Goal: Task Accomplishment & Management: Manage account settings

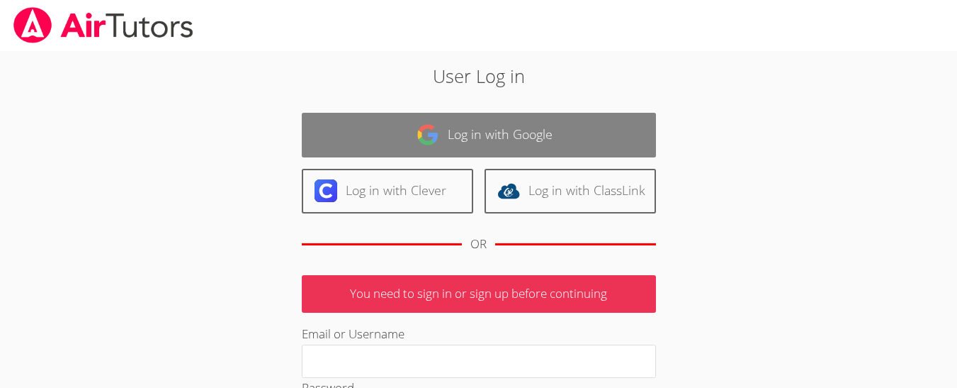
click at [511, 135] on link "Log in with Google" at bounding box center [479, 135] width 354 height 45
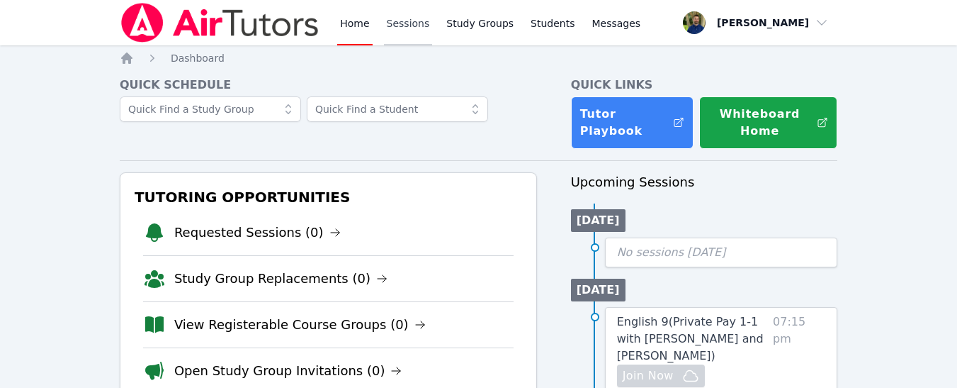
click at [404, 35] on link "Sessions" at bounding box center [408, 22] width 49 height 45
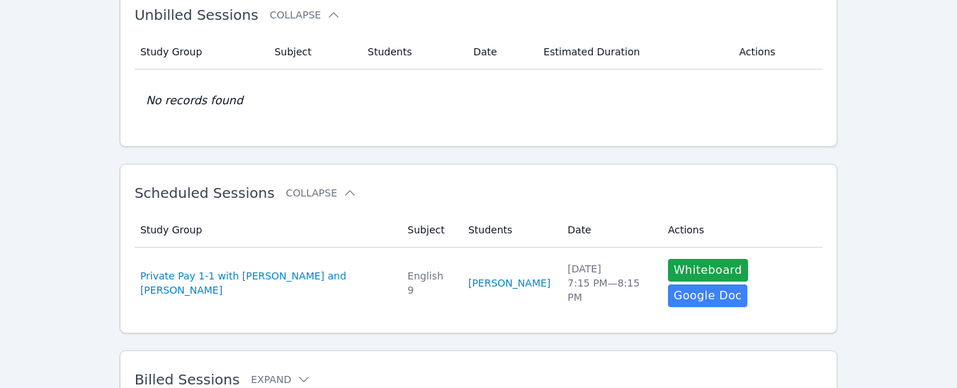
scroll to position [148, 0]
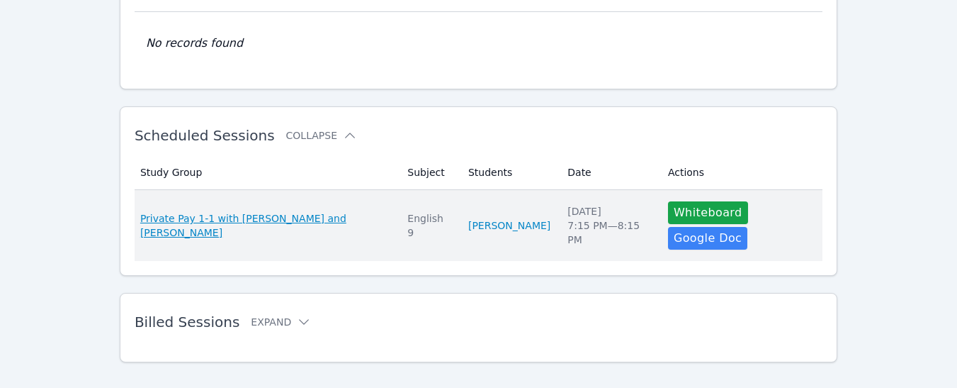
click at [347, 211] on span "Private Pay 1-1 with Eden Rothenberg and Zachary Allen" at bounding box center [265, 225] width 250 height 28
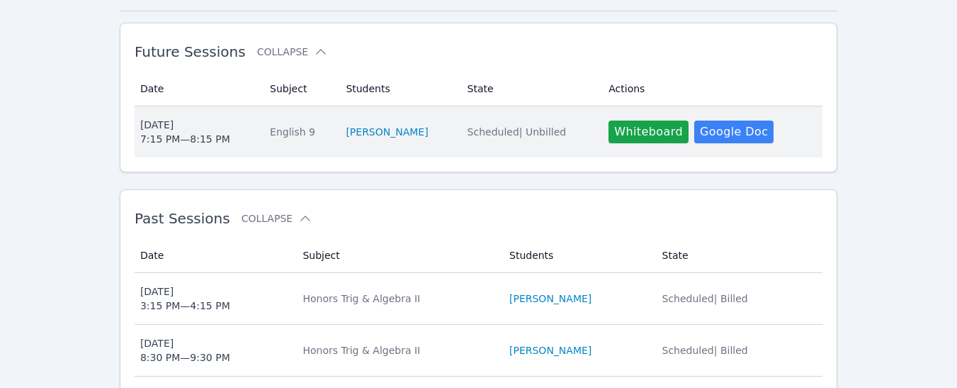
scroll to position [230, 0]
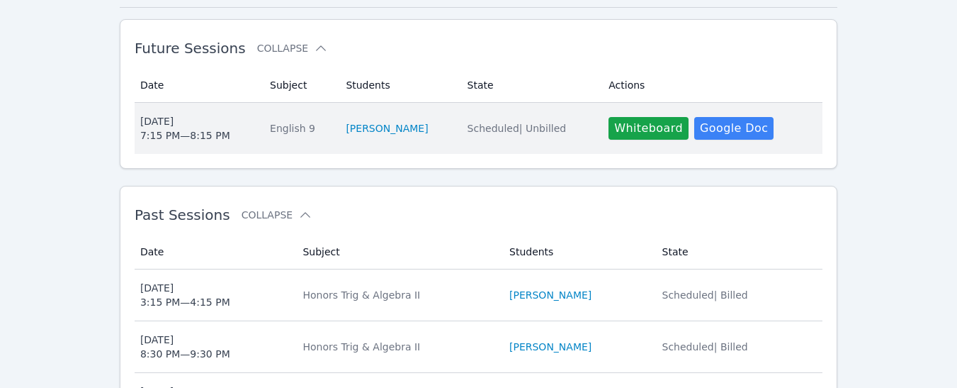
click at [245, 138] on span "Thu Oct 16 7:15 PM — 8:15 PM" at bounding box center [196, 128] width 113 height 28
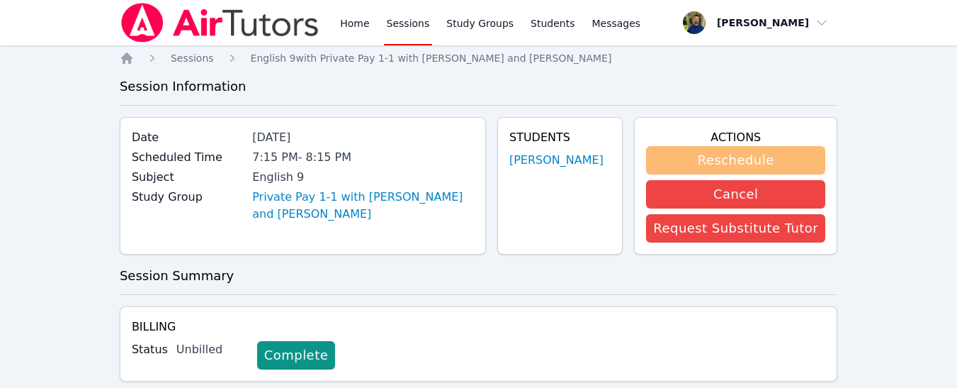
click at [697, 164] on button "Reschedule" at bounding box center [735, 160] width 179 height 28
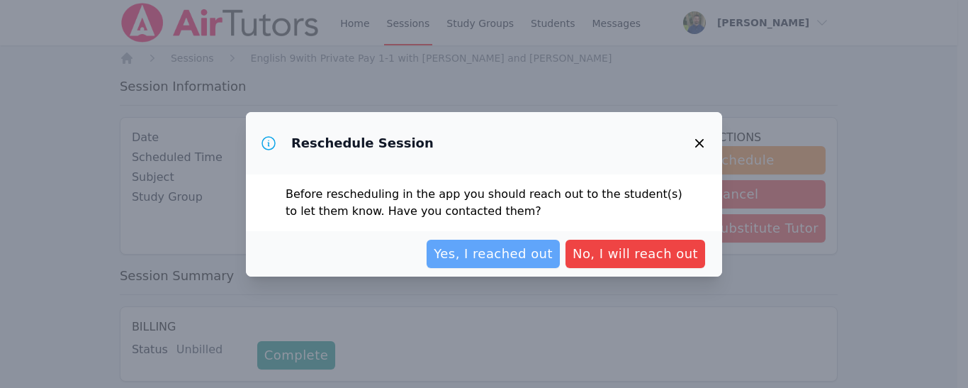
click at [509, 260] on span "Yes, I reached out" at bounding box center [493, 254] width 119 height 20
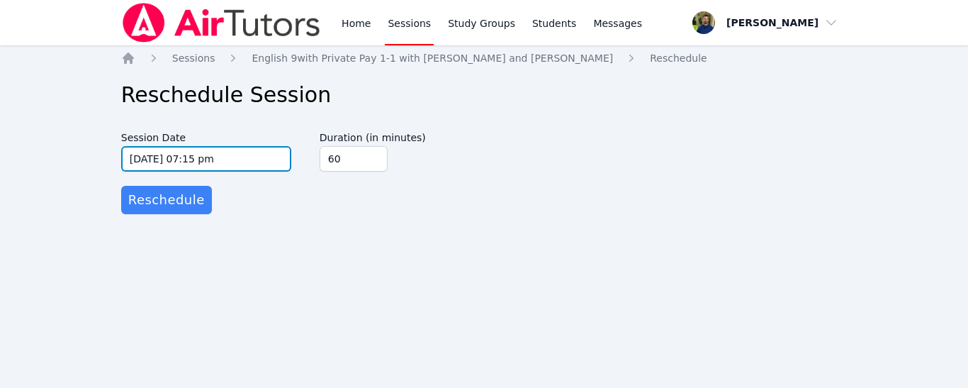
click at [227, 166] on input "10/16/2025 07:15 pm" at bounding box center [206, 159] width 170 height 26
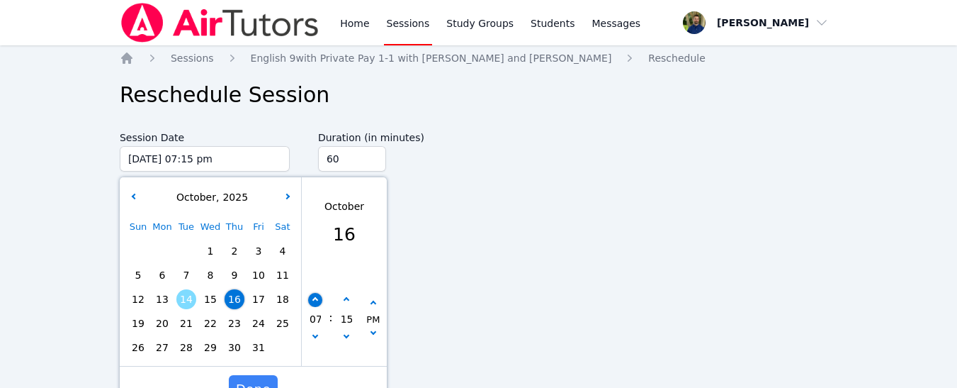
click at [313, 300] on icon "button" at bounding box center [315, 300] width 6 height 6
type input "10/16/2025 08:15 pm"
type input "08"
click at [313, 300] on icon "button" at bounding box center [315, 300] width 6 height 6
type input "10/16/2025 09:15 pm"
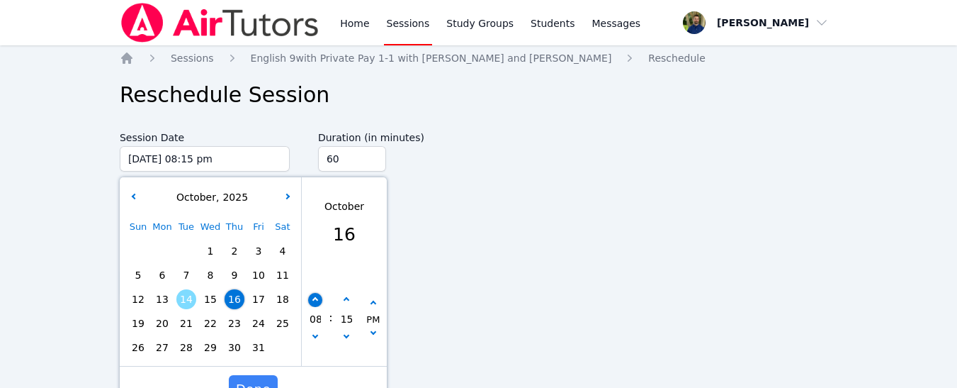
type input "09"
click at [312, 337] on button "button" at bounding box center [315, 338] width 14 height 14
type input "10/16/2025 08:15 pm"
type input "08"
click at [344, 334] on icon "button" at bounding box center [346, 335] width 6 height 6
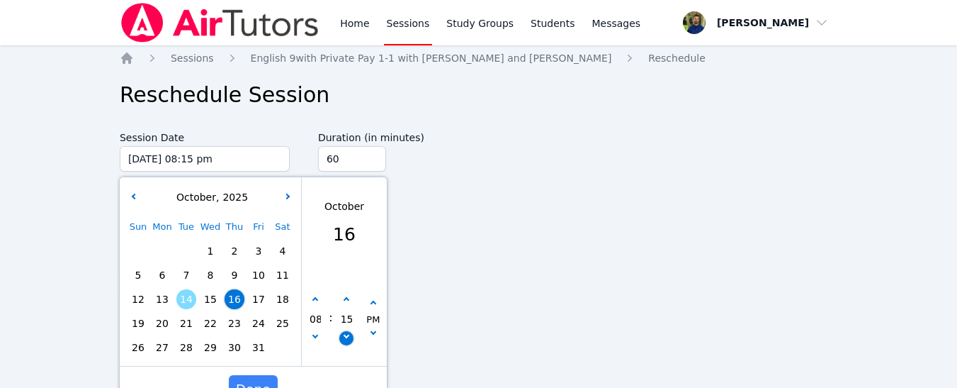
type input "10/16/2025 08:10 pm"
type input "10"
click at [344, 334] on icon "button" at bounding box center [346, 335] width 6 height 6
type input "10/16/2025 08:05 pm"
type input "05"
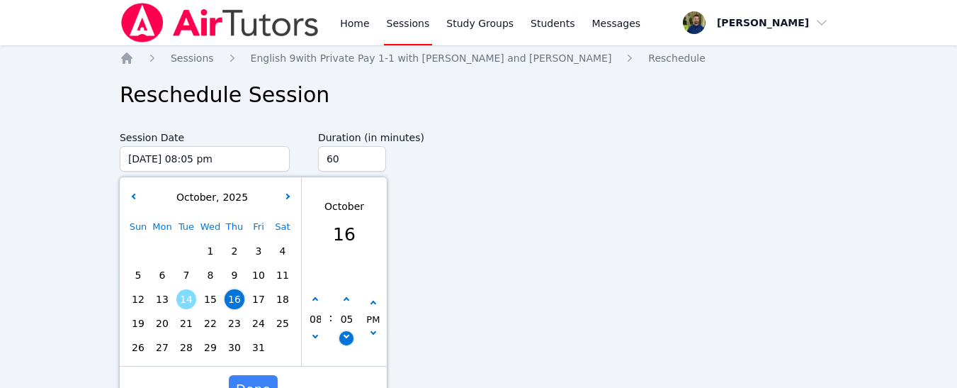
click at [344, 334] on icon "button" at bounding box center [346, 335] width 6 height 6
type input "10/16/2025 08:00 pm"
type input "00"
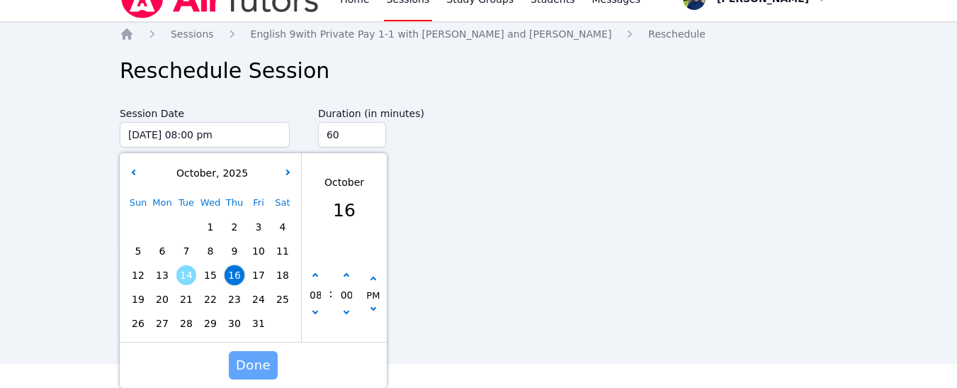
click at [241, 362] on span "Done" at bounding box center [253, 365] width 35 height 20
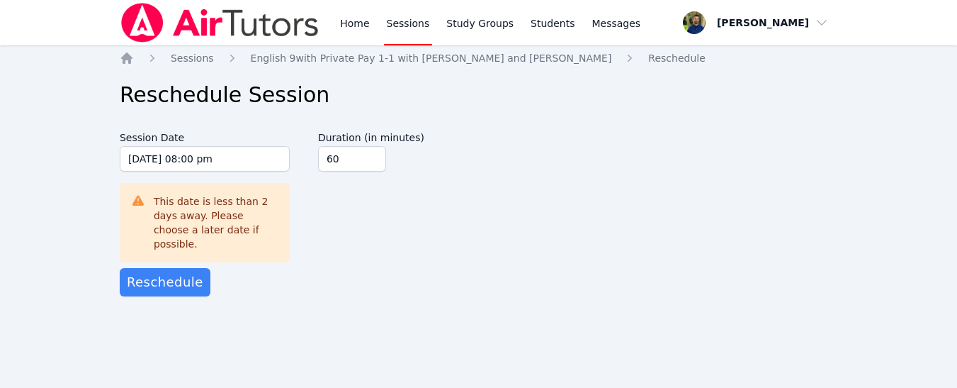
scroll to position [0, 0]
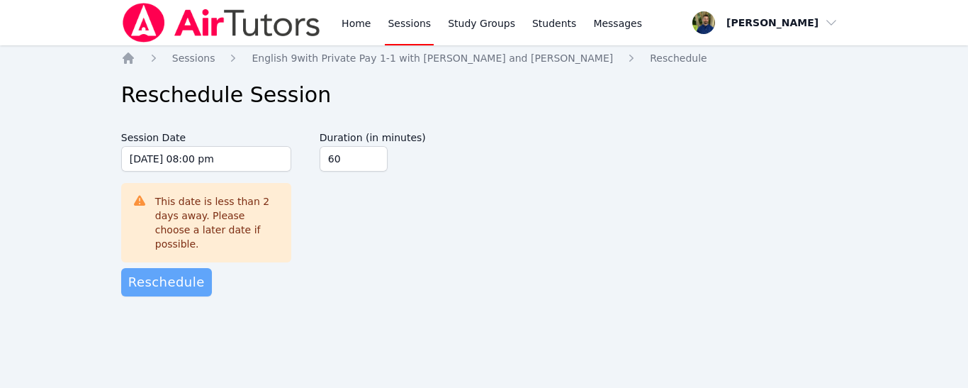
click at [166, 272] on span "Reschedule" at bounding box center [166, 282] width 77 height 20
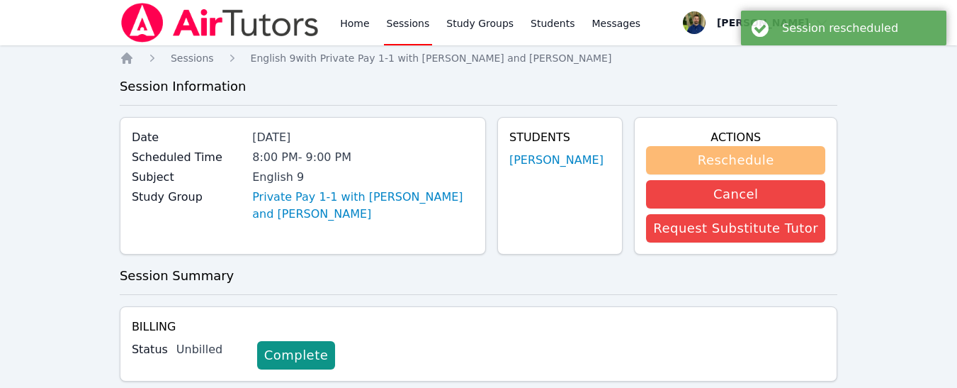
click at [718, 162] on button "Reschedule" at bounding box center [735, 160] width 179 height 28
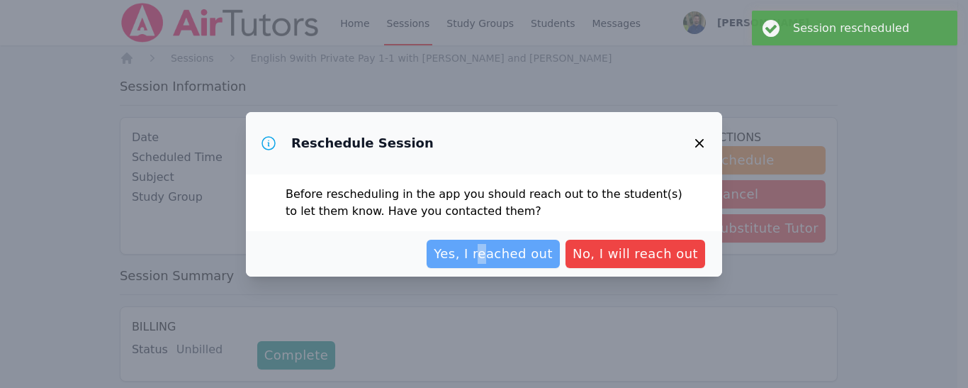
drag, startPoint x: 502, startPoint y: 269, endPoint x: 495, endPoint y: 259, distance: 12.1
click at [495, 259] on div "Yes, I reached out No, I will reach out" at bounding box center [484, 253] width 476 height 45
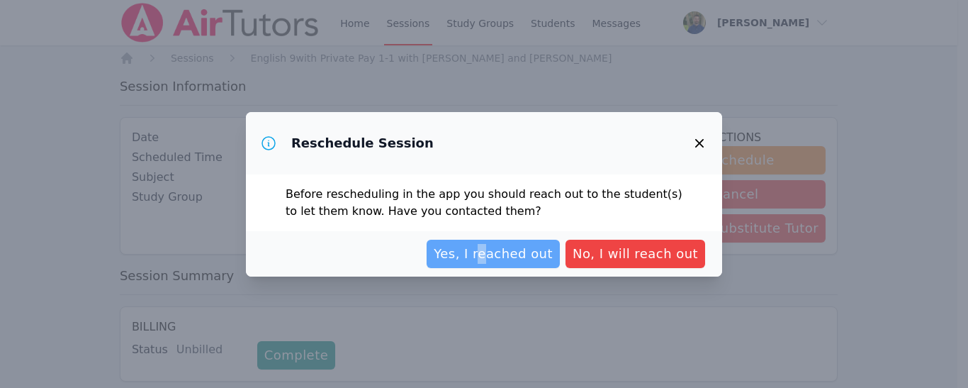
click at [495, 259] on span "Yes, I reached out" at bounding box center [493, 254] width 119 height 20
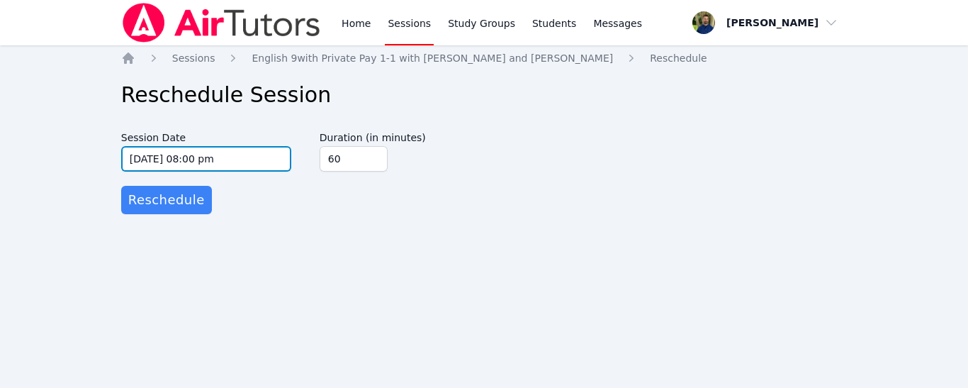
click at [243, 164] on input "10/16/2025 08:00 pm" at bounding box center [206, 159] width 170 height 26
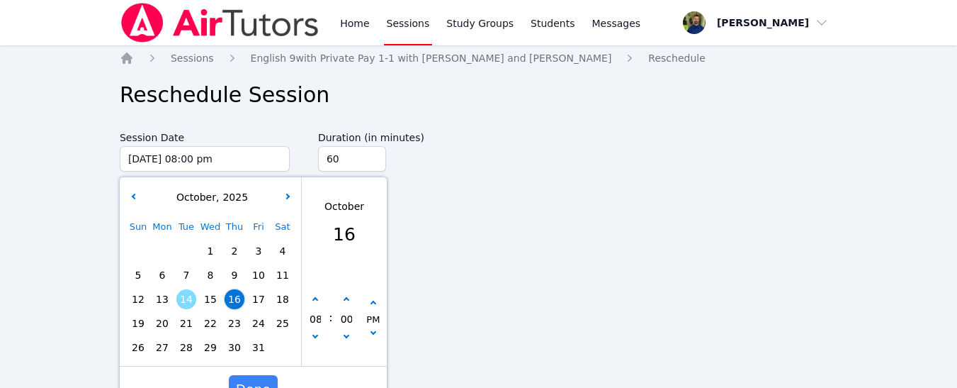
click at [185, 305] on span "14" at bounding box center [186, 299] width 20 height 20
type input "10/14/2025 08:00 pm"
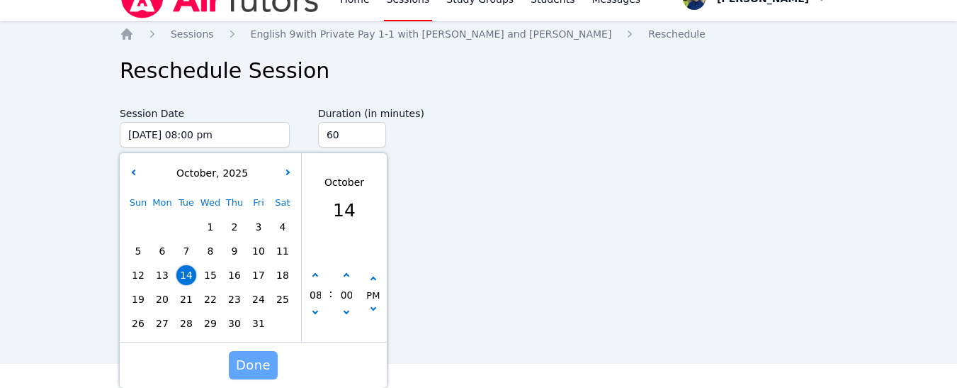
click at [232, 368] on button "Done" at bounding box center [253, 365] width 49 height 28
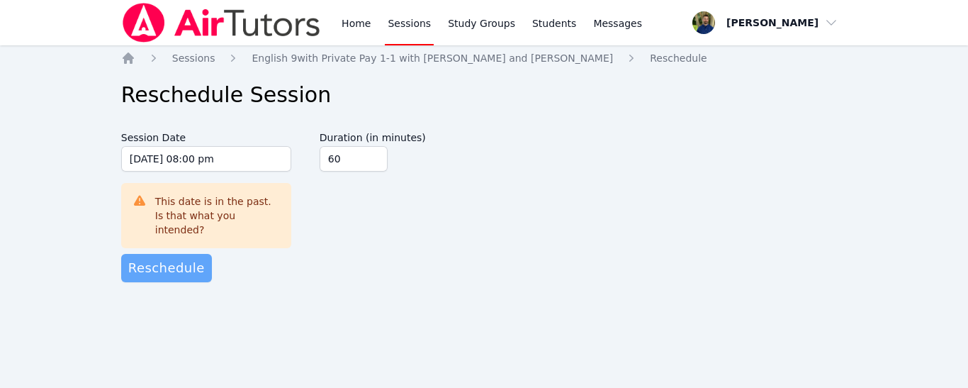
click at [155, 266] on button "Reschedule" at bounding box center [166, 268] width 91 height 28
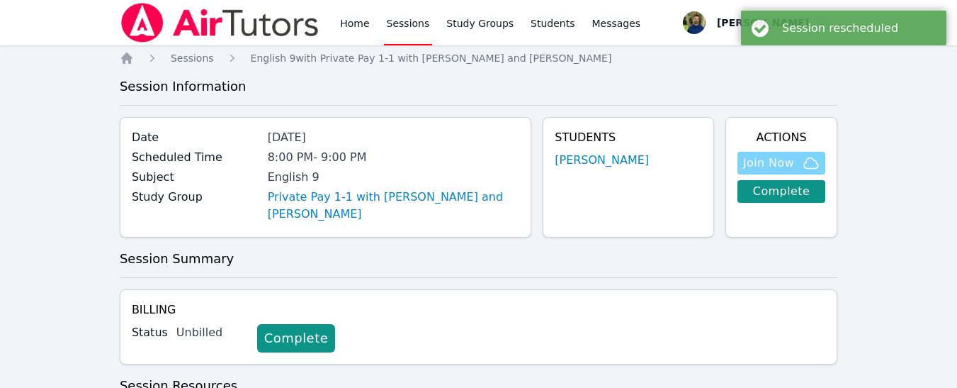
click at [765, 163] on span "Join Now" at bounding box center [768, 162] width 51 height 17
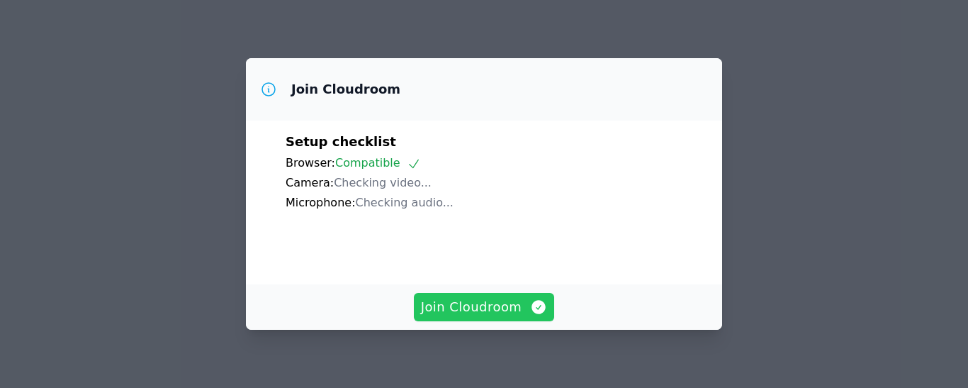
click at [483, 304] on span "Join Cloudroom" at bounding box center [484, 307] width 127 height 20
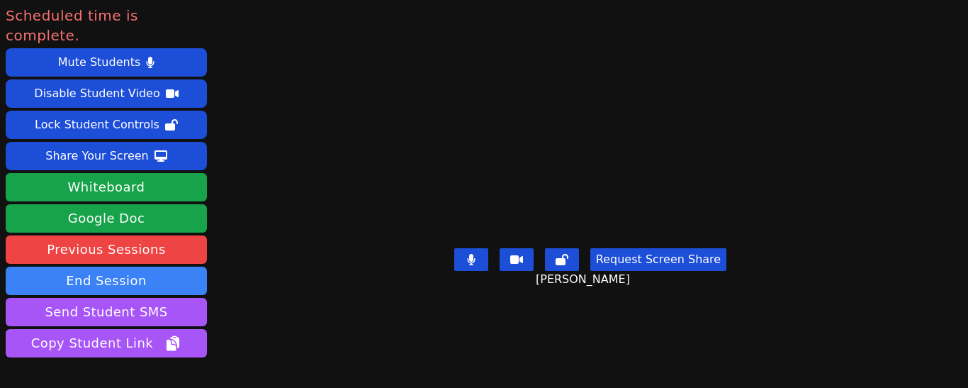
scroll to position [28, 0]
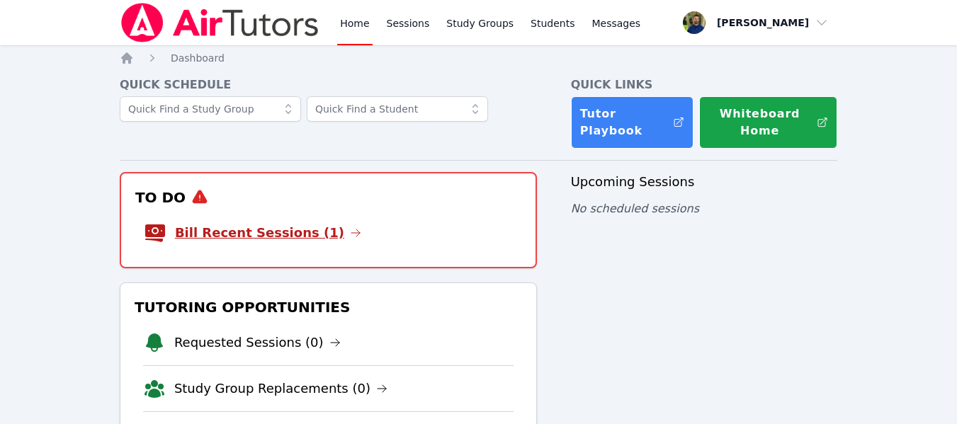
click at [279, 238] on link "Bill Recent Sessions (1)" at bounding box center [268, 233] width 186 height 20
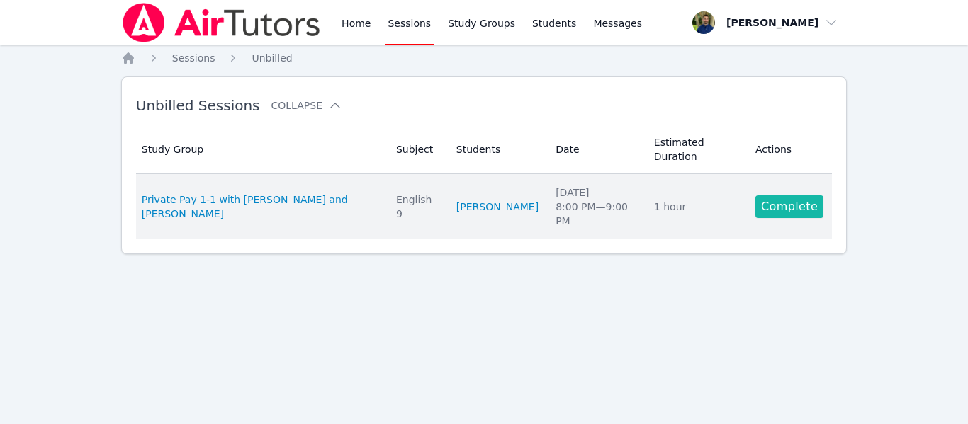
click at [779, 196] on link "Complete" at bounding box center [789, 207] width 68 height 23
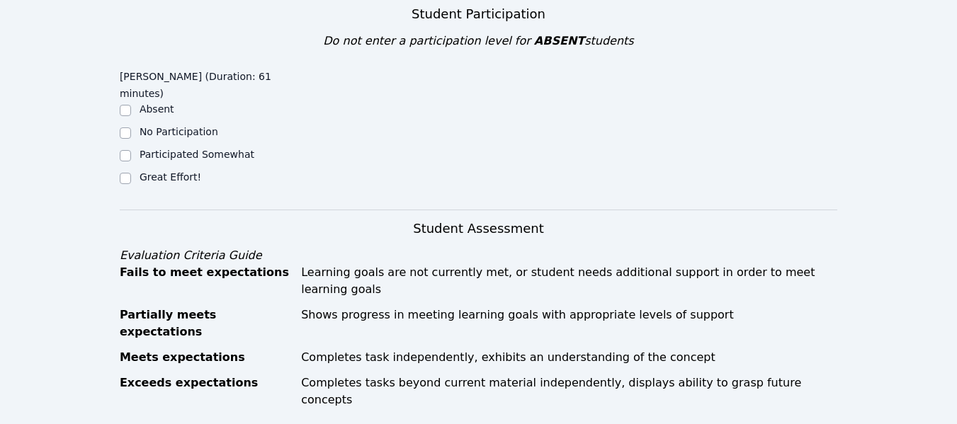
scroll to position [286, 0]
click at [120, 179] on input "Great Effort!" at bounding box center [125, 177] width 11 height 11
checkbox input "true"
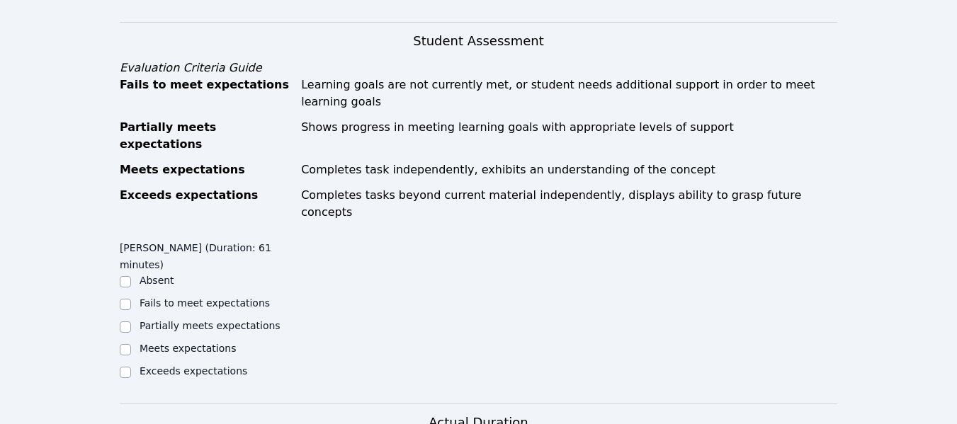
scroll to position [473, 0]
click at [124, 366] on input "Exceeds expectations" at bounding box center [125, 371] width 11 height 11
checkbox input "true"
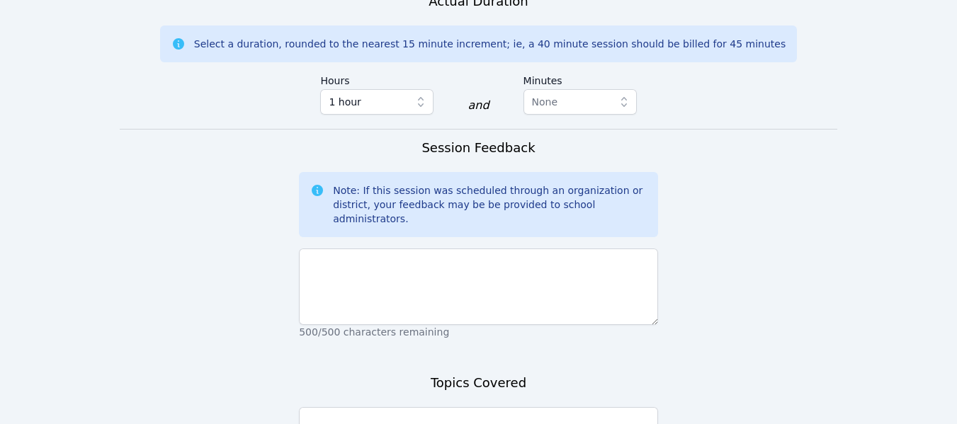
scroll to position [895, 0]
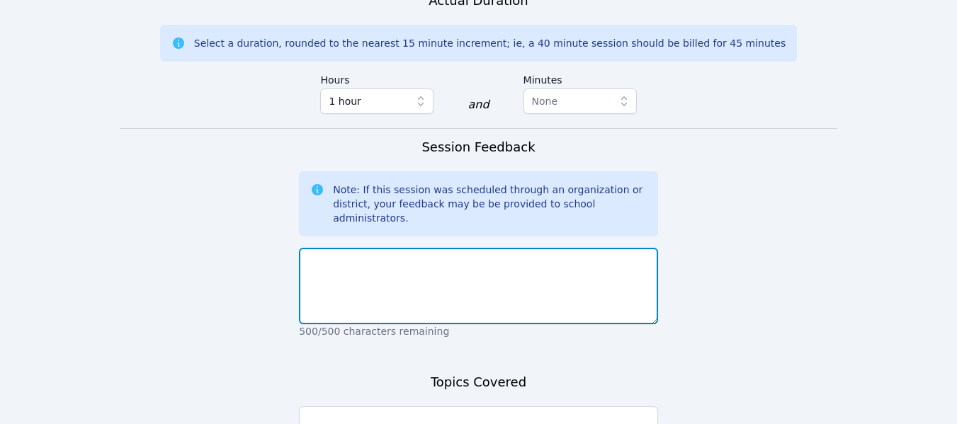
click at [365, 248] on textarea at bounding box center [478, 286] width 359 height 77
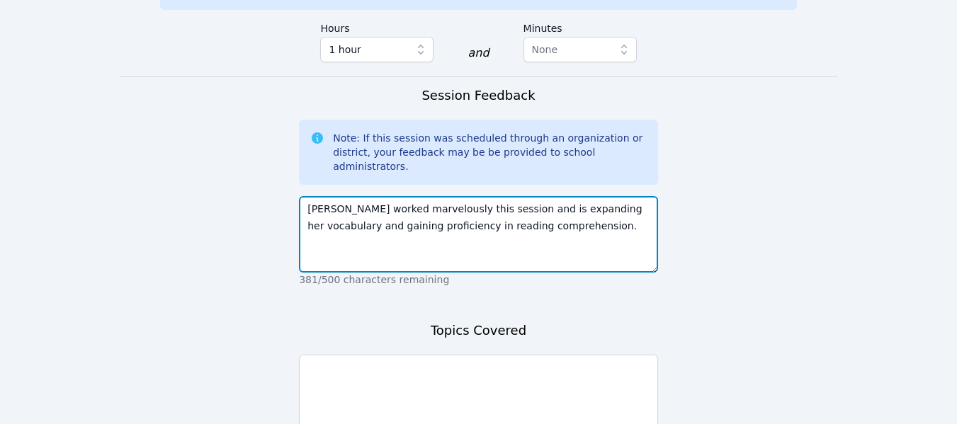
scroll to position [947, 0]
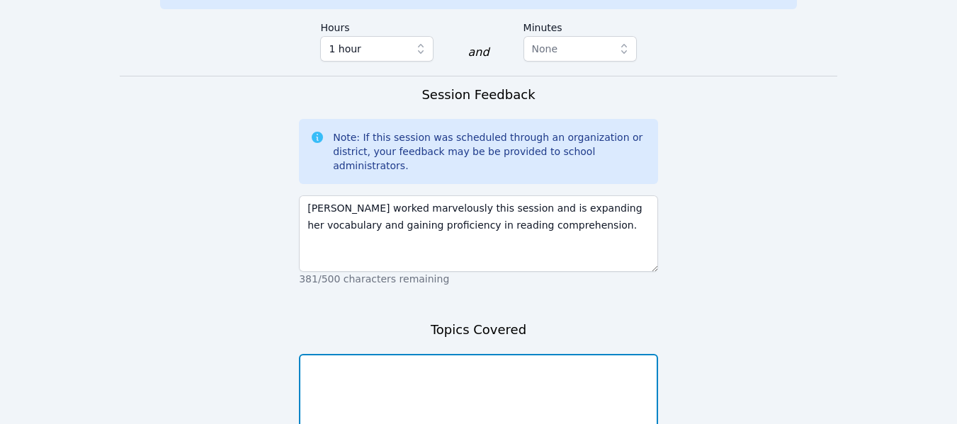
click at [417, 354] on textarea at bounding box center [478, 392] width 359 height 77
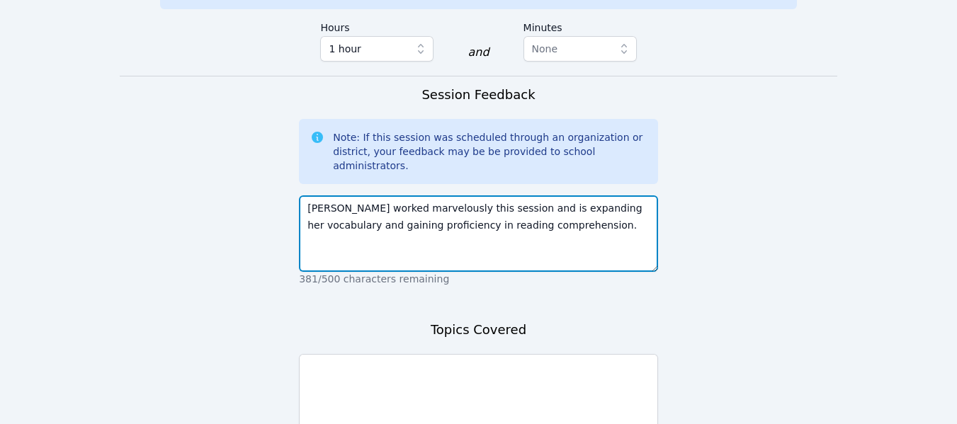
click at [524, 196] on textarea "Eden worked marvelously this session and is expanding her vocabulary and gainin…" at bounding box center [478, 234] width 359 height 77
type textarea "Eden worked marvelously this session and is expanding her vocabulary and gainin…"
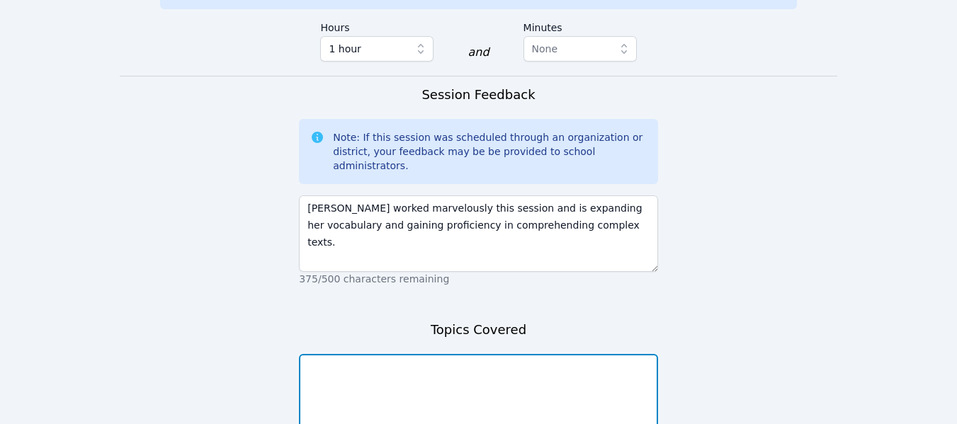
click at [393, 354] on textarea at bounding box center [478, 392] width 359 height 77
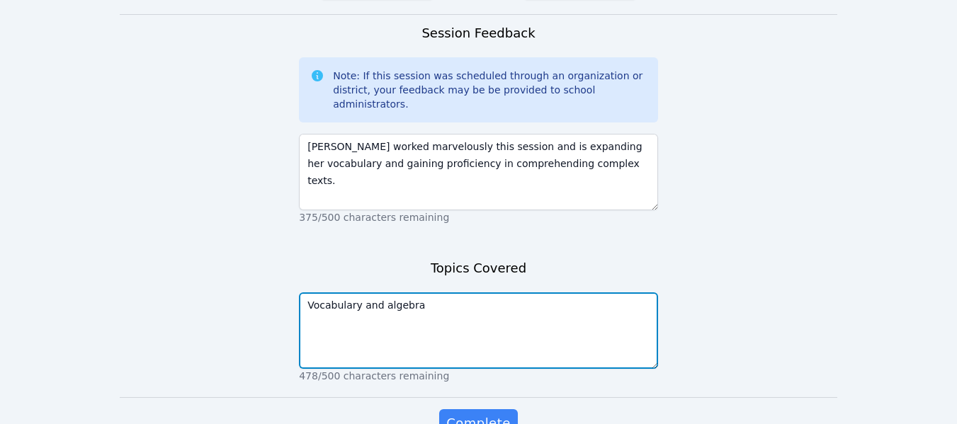
scroll to position [1010, 0]
type textarea "Vocabulary and algebra"
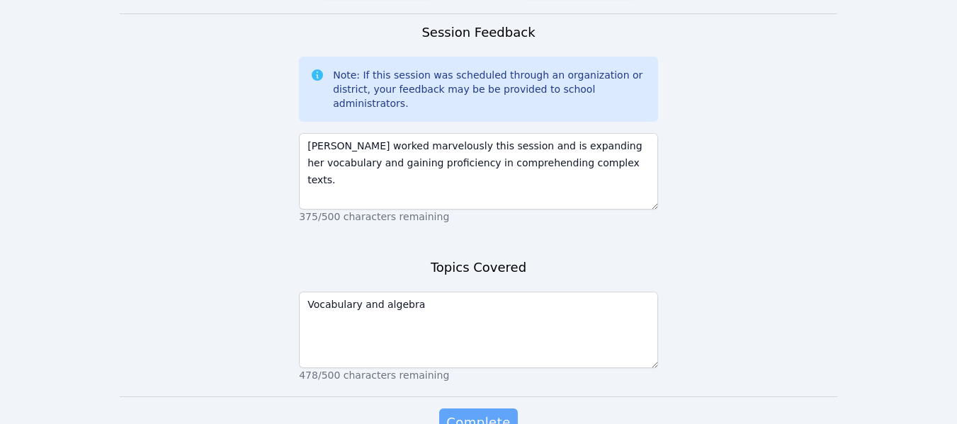
click at [462, 413] on span "Complete" at bounding box center [478, 423] width 64 height 20
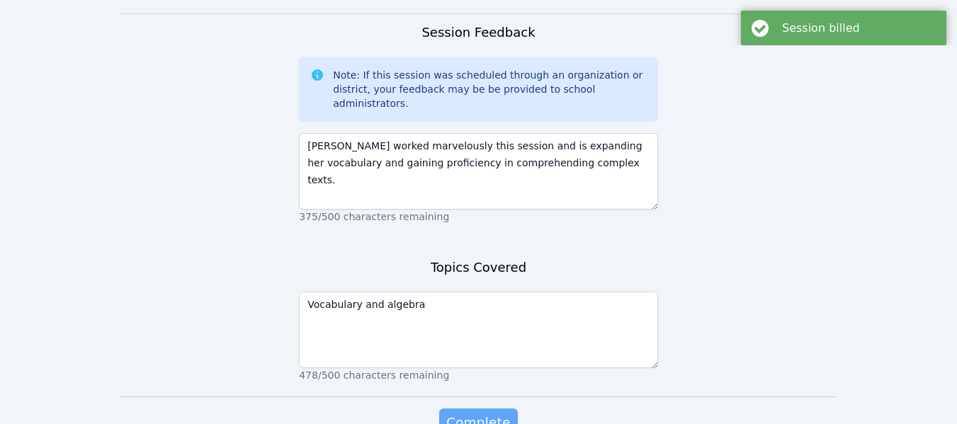
scroll to position [0, 0]
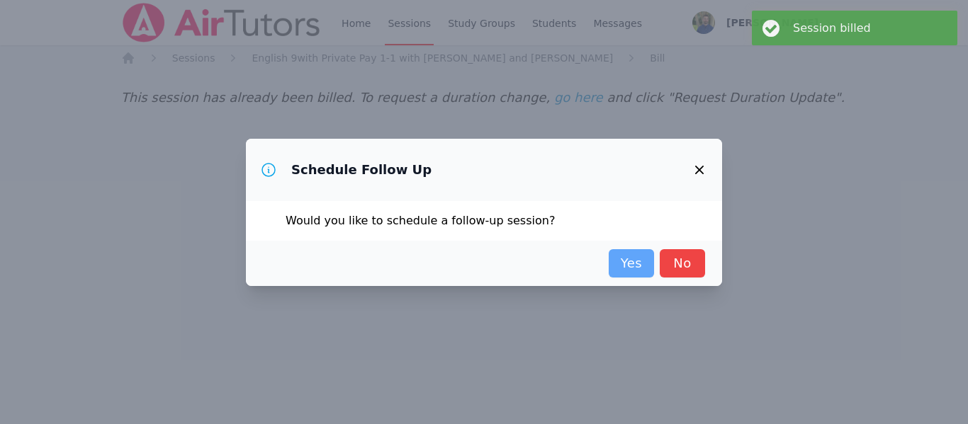
click at [635, 260] on link "Yes" at bounding box center [631, 263] width 45 height 28
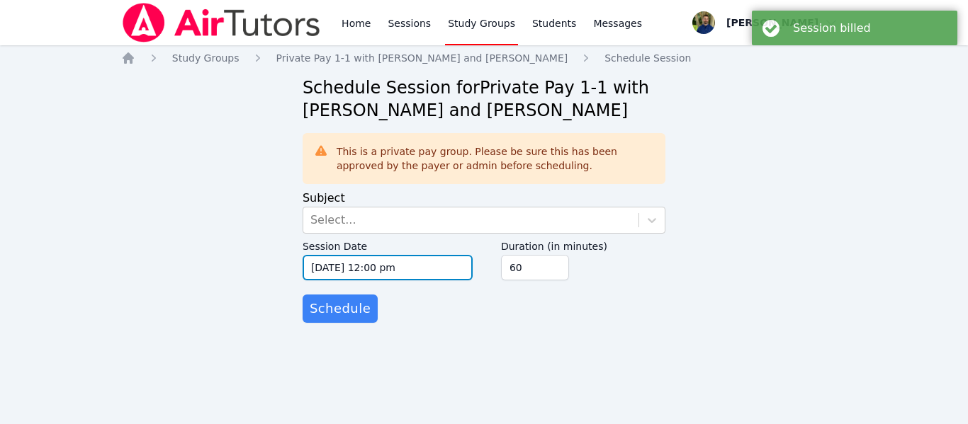
click at [412, 269] on input "10/14/2025 12:00 pm" at bounding box center [388, 268] width 170 height 26
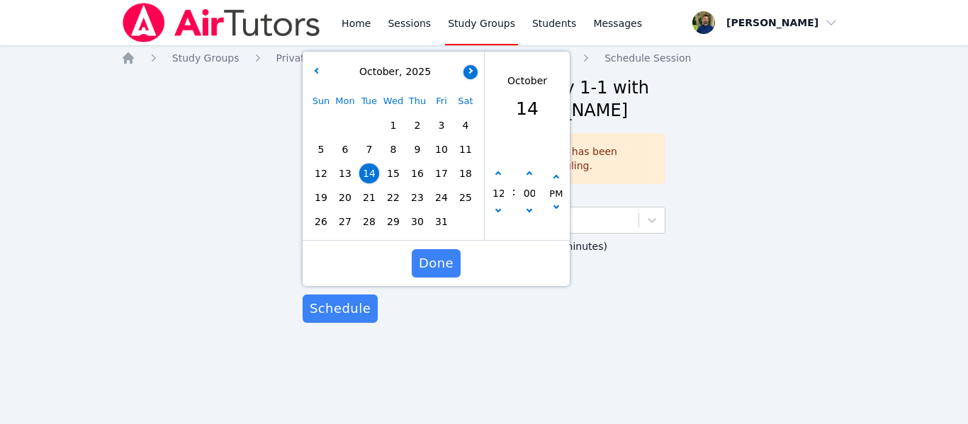
click at [466, 72] on div "October , 2025 Sun Mon Tue Wed Thu Fri Sat 1 2 3 4 5 6 7 8 9 10 11 12 13 14 15 …" at bounding box center [394, 146] width 182 height 188
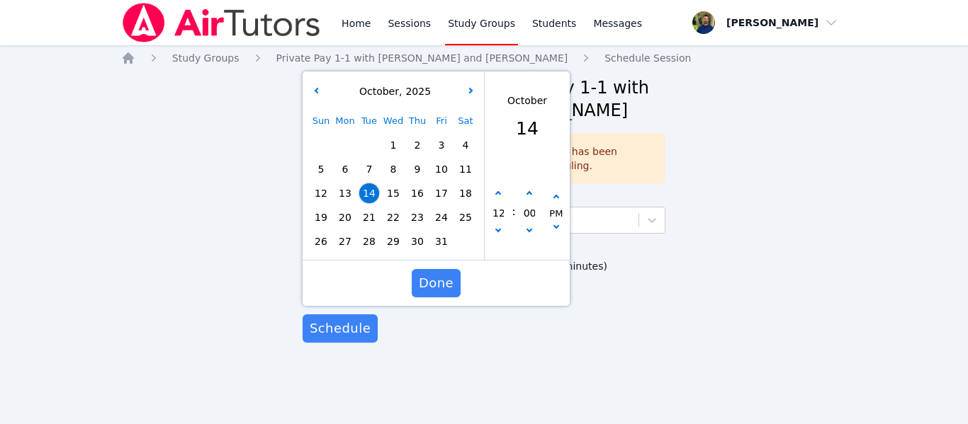
click at [343, 220] on span "20" at bounding box center [345, 218] width 20 height 20
click at [369, 218] on span "21" at bounding box center [369, 218] width 20 height 20
click at [500, 196] on button "button" at bounding box center [498, 194] width 14 height 14
type input "10/21/2025 01:00 pm"
type input "01"
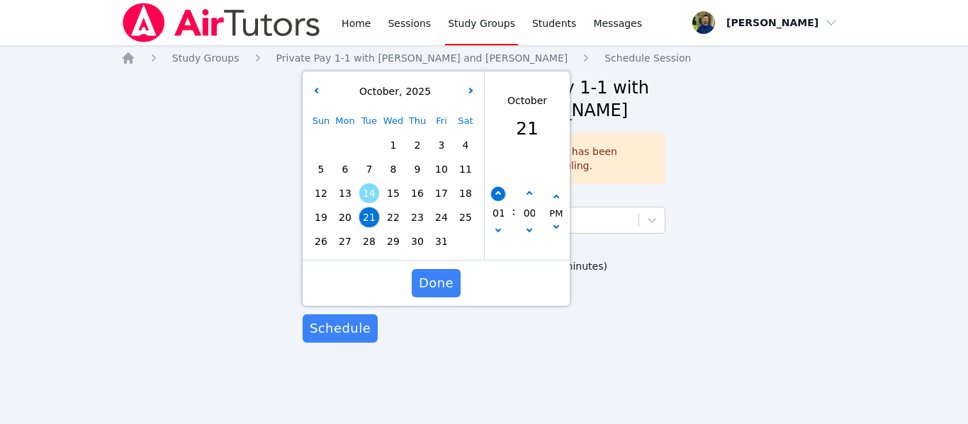
click at [500, 196] on button "button" at bounding box center [498, 194] width 14 height 14
type input "10/21/2025 02:00 pm"
type input "02"
click at [500, 196] on button "button" at bounding box center [498, 194] width 14 height 14
type input "10/21/2025 03:00 pm"
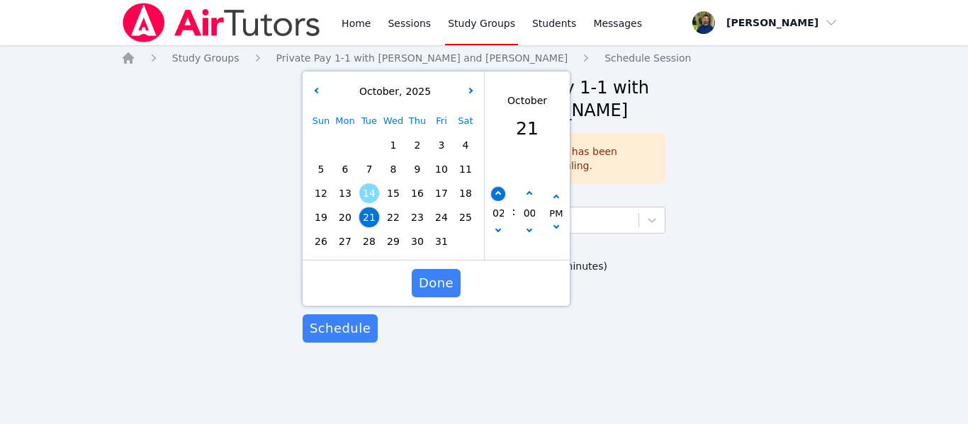
type input "03"
click at [500, 196] on button "button" at bounding box center [498, 194] width 14 height 14
type input "10/21/2025 04:00 pm"
type input "04"
click at [500, 196] on button "button" at bounding box center [498, 194] width 14 height 14
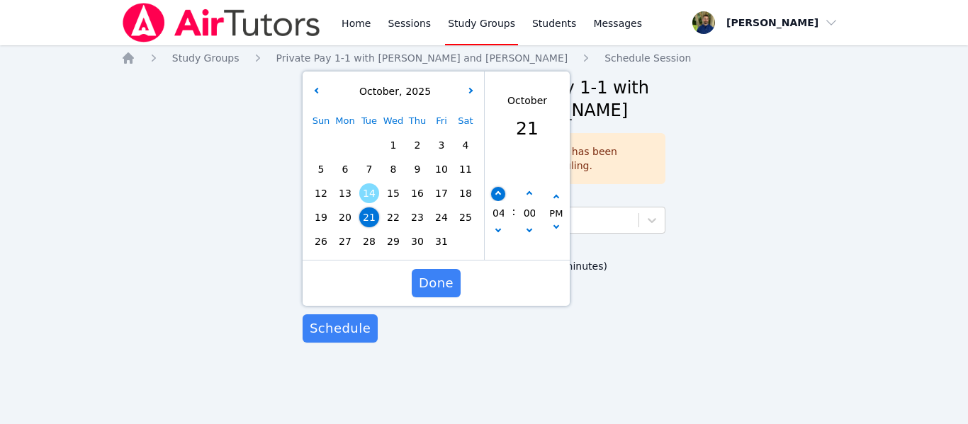
type input "10/21/2025 05:00 pm"
type input "05"
click at [446, 292] on span "Done" at bounding box center [436, 283] width 35 height 20
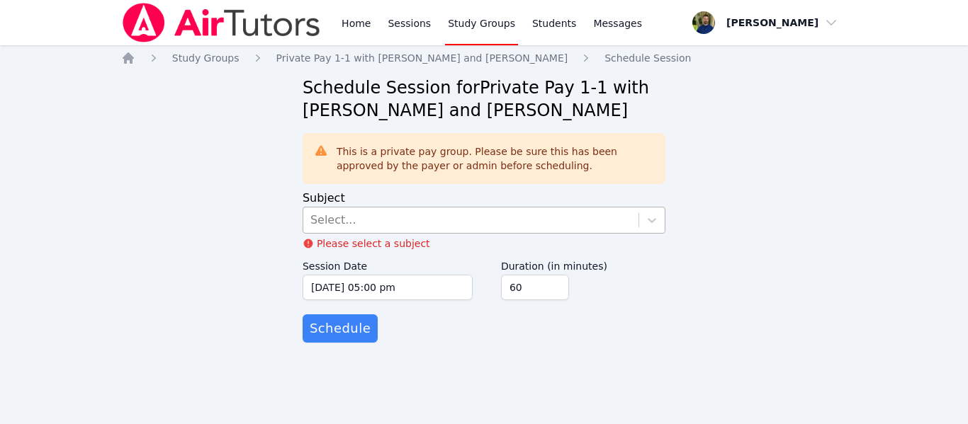
click at [368, 224] on div "Select..." at bounding box center [470, 221] width 335 height 26
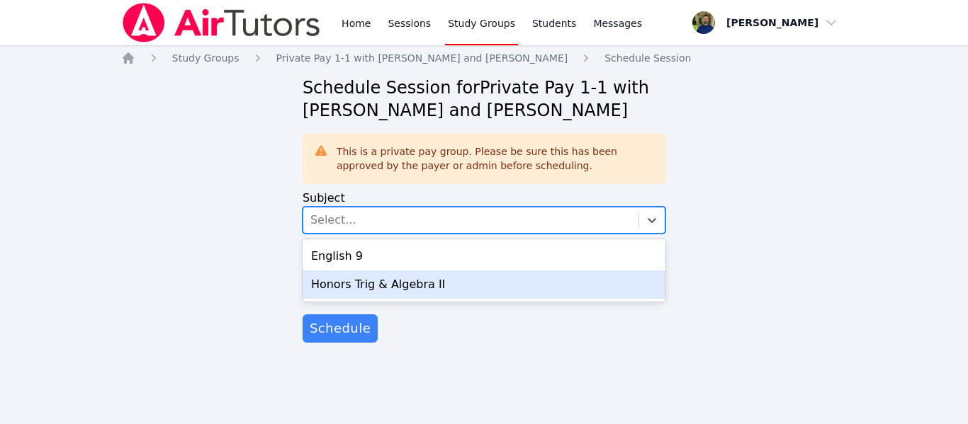
click at [359, 286] on div "Honors Trig & Algebra II" at bounding box center [484, 285] width 363 height 28
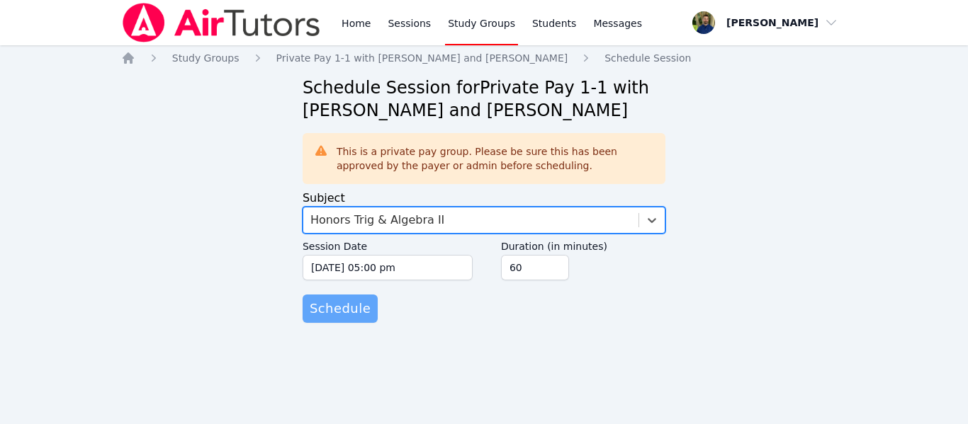
click at [335, 302] on span "Schedule" at bounding box center [340, 309] width 61 height 20
